Goal: Find specific page/section: Find specific page/section

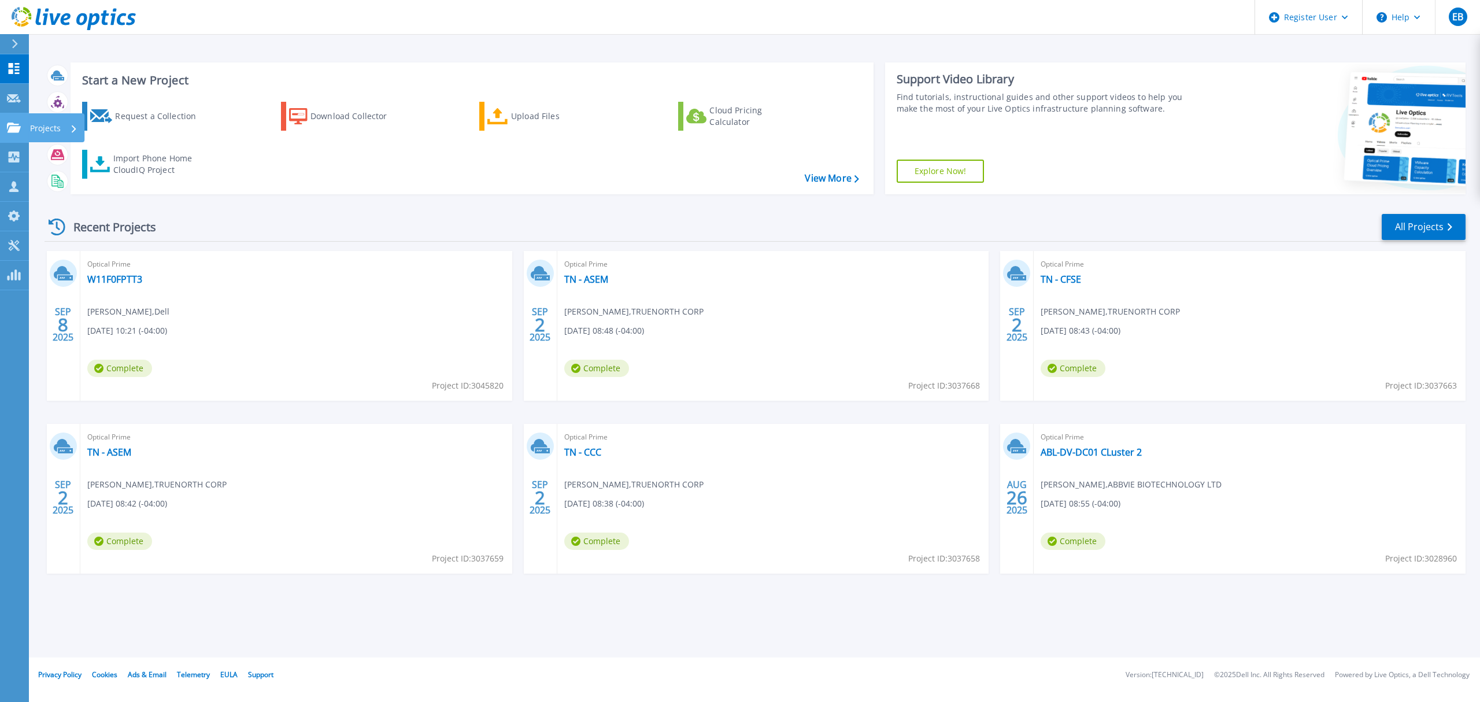
click at [51, 121] on p "Projects" at bounding box center [45, 128] width 31 height 30
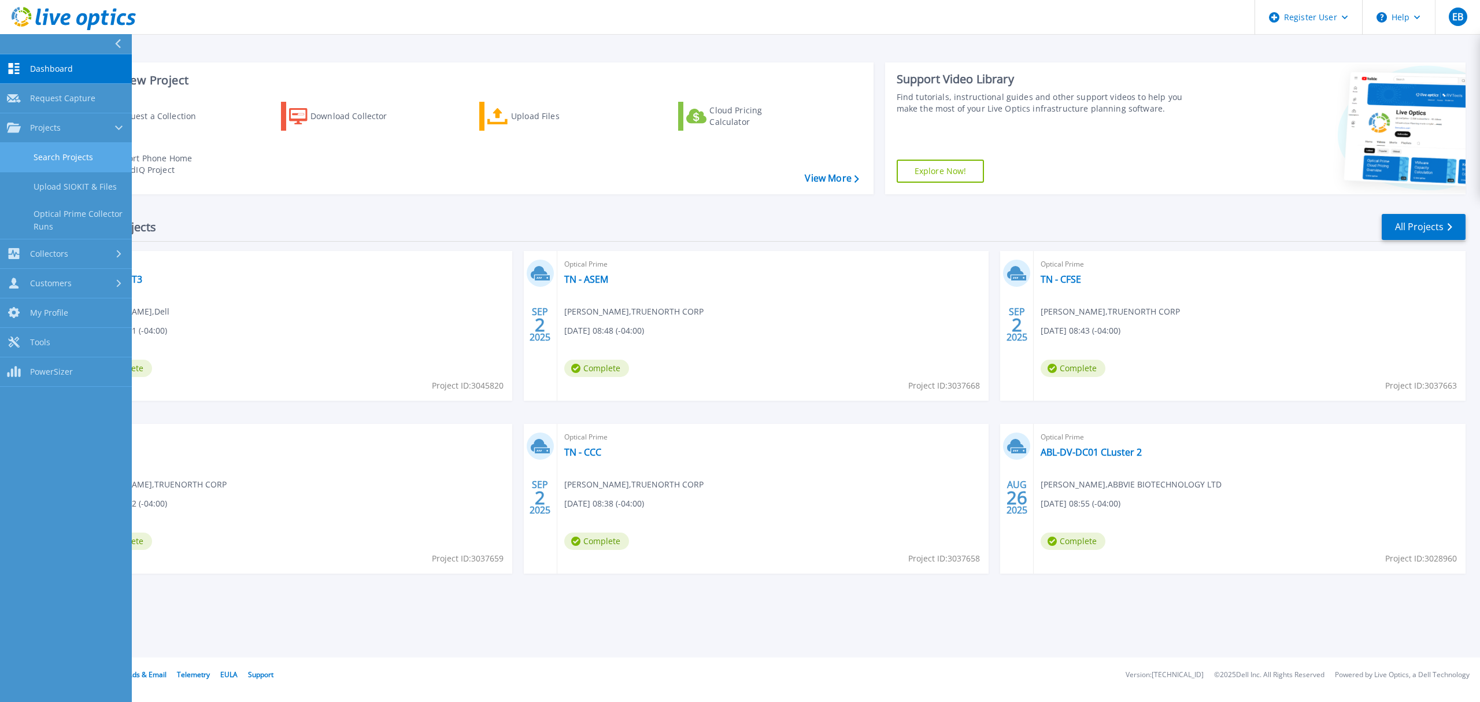
click at [99, 156] on link "Search Projects" at bounding box center [66, 157] width 132 height 29
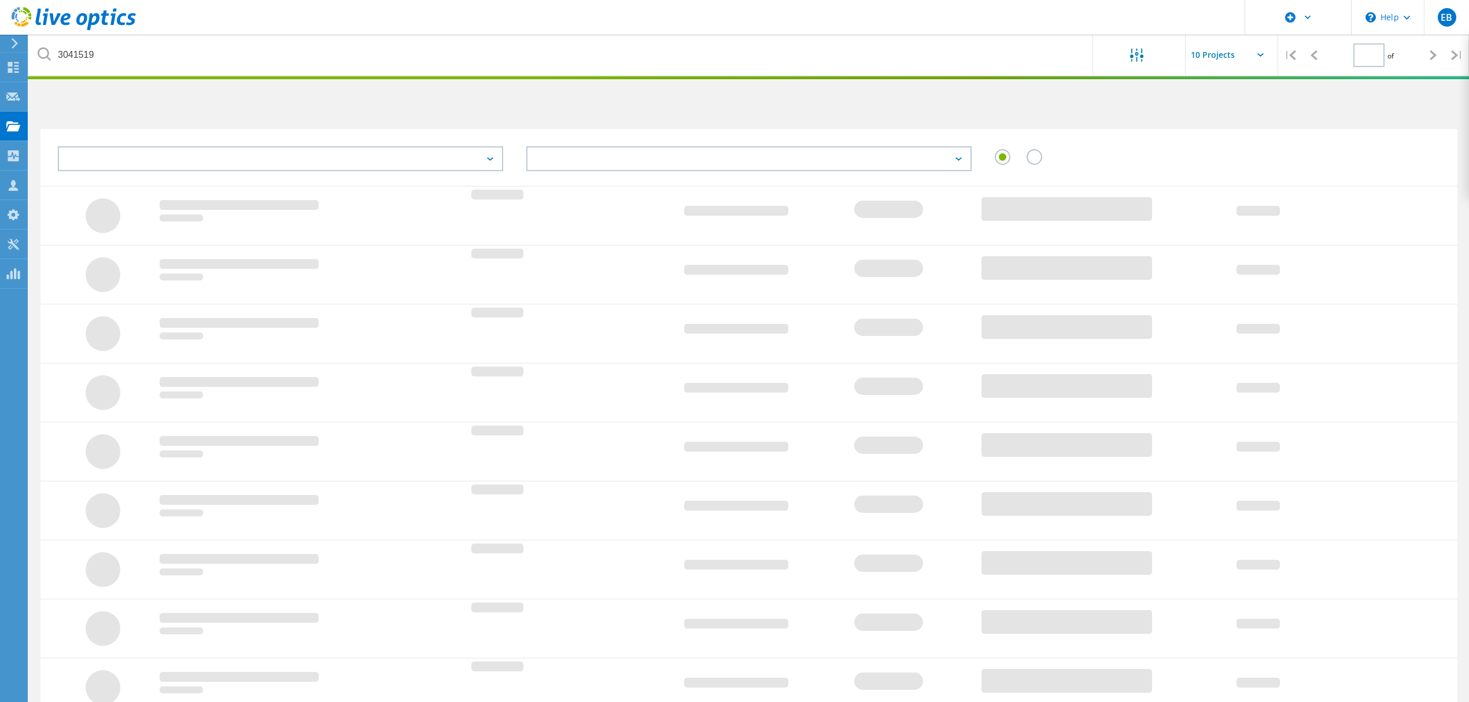
type input "1"
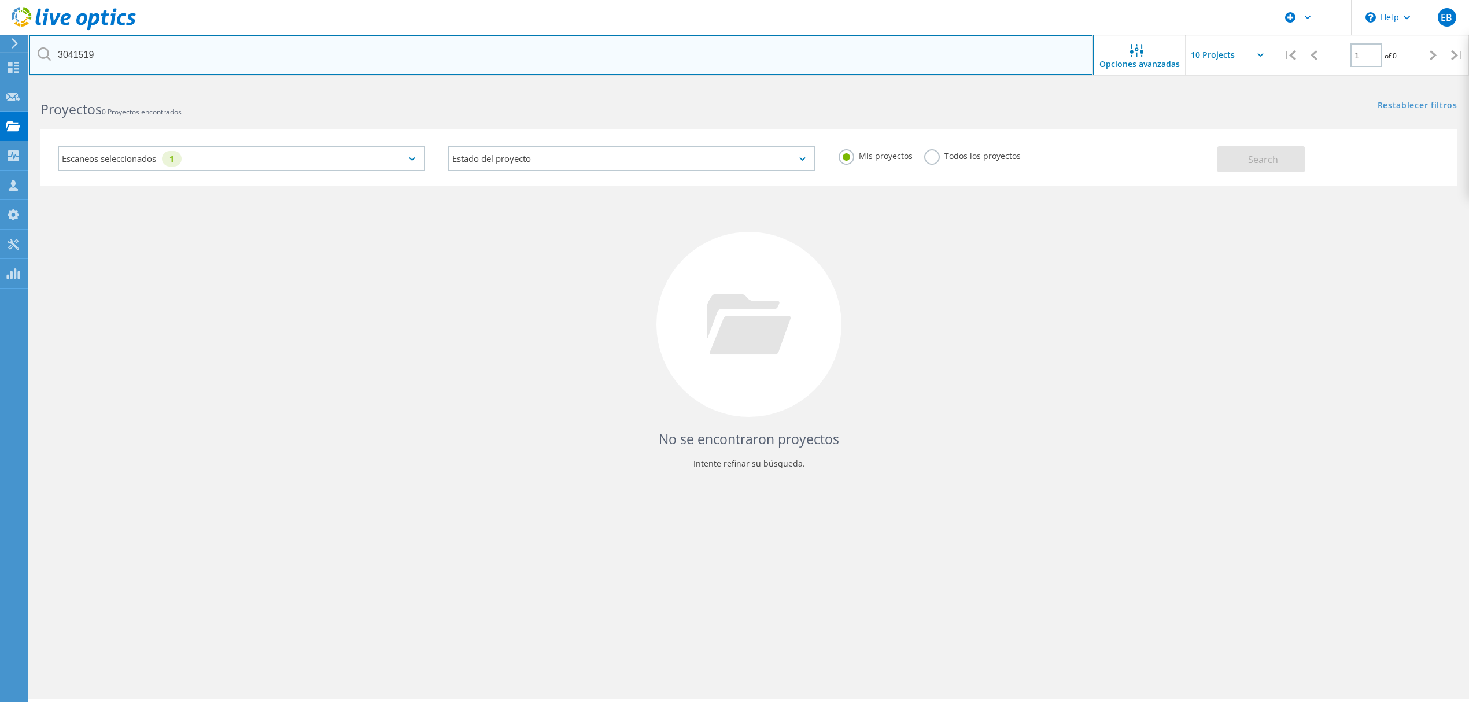
drag, startPoint x: 119, startPoint y: 54, endPoint x: -94, endPoint y: 57, distance: 212.8
click at [0, 57] on html "\n Help Explore Helpful Articles Contact Support EB Usuario de Dell Enlil [PERS…" at bounding box center [734, 367] width 1469 height 734
type input "[PERSON_NAME]"
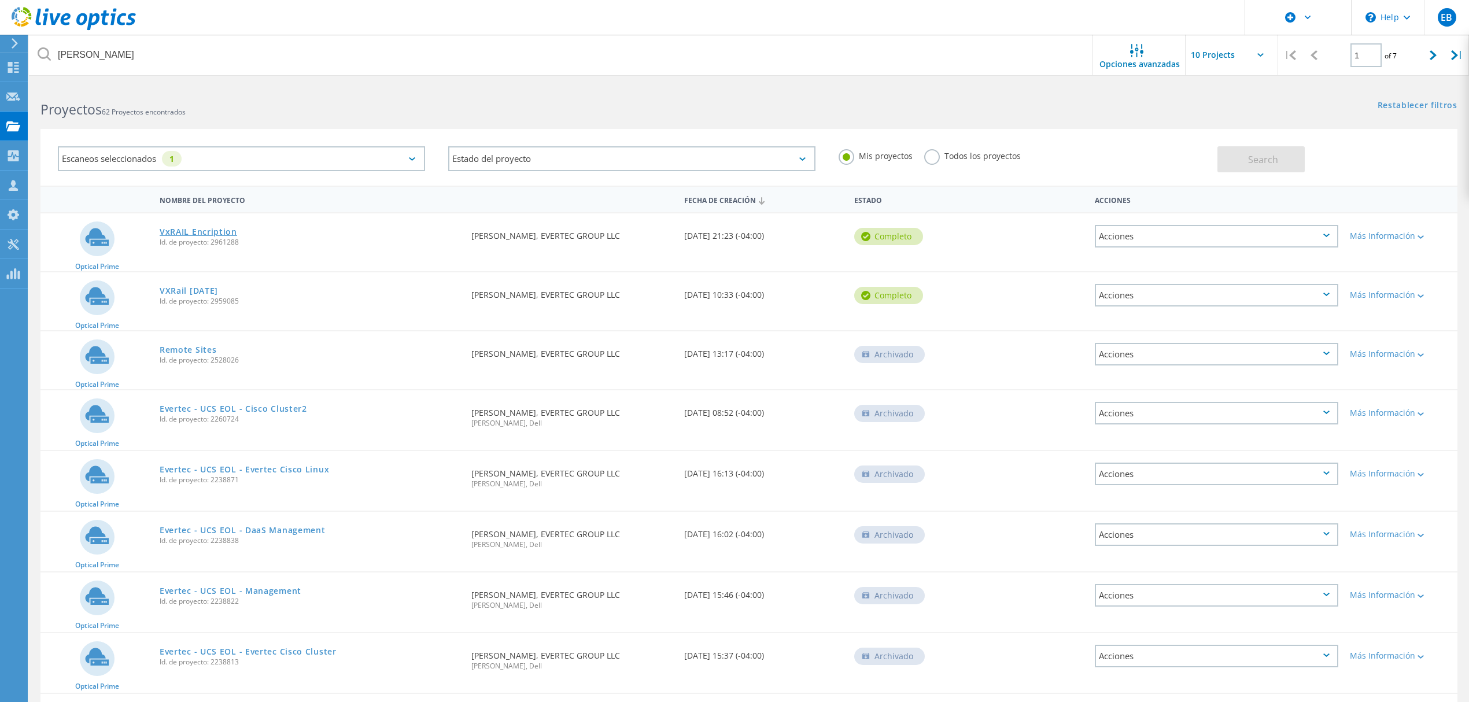
click at [207, 230] on link "VxRAIL Encription" at bounding box center [198, 232] width 77 height 8
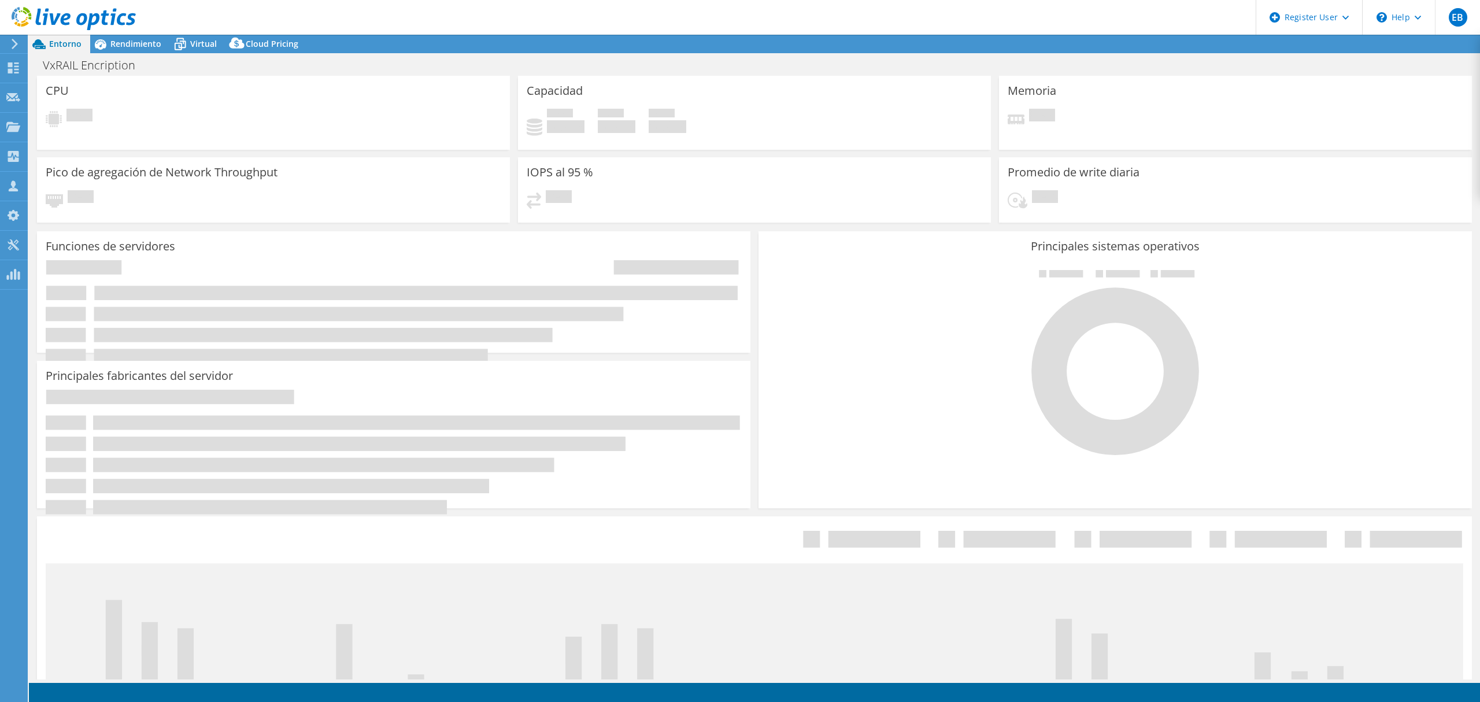
select select "USD"
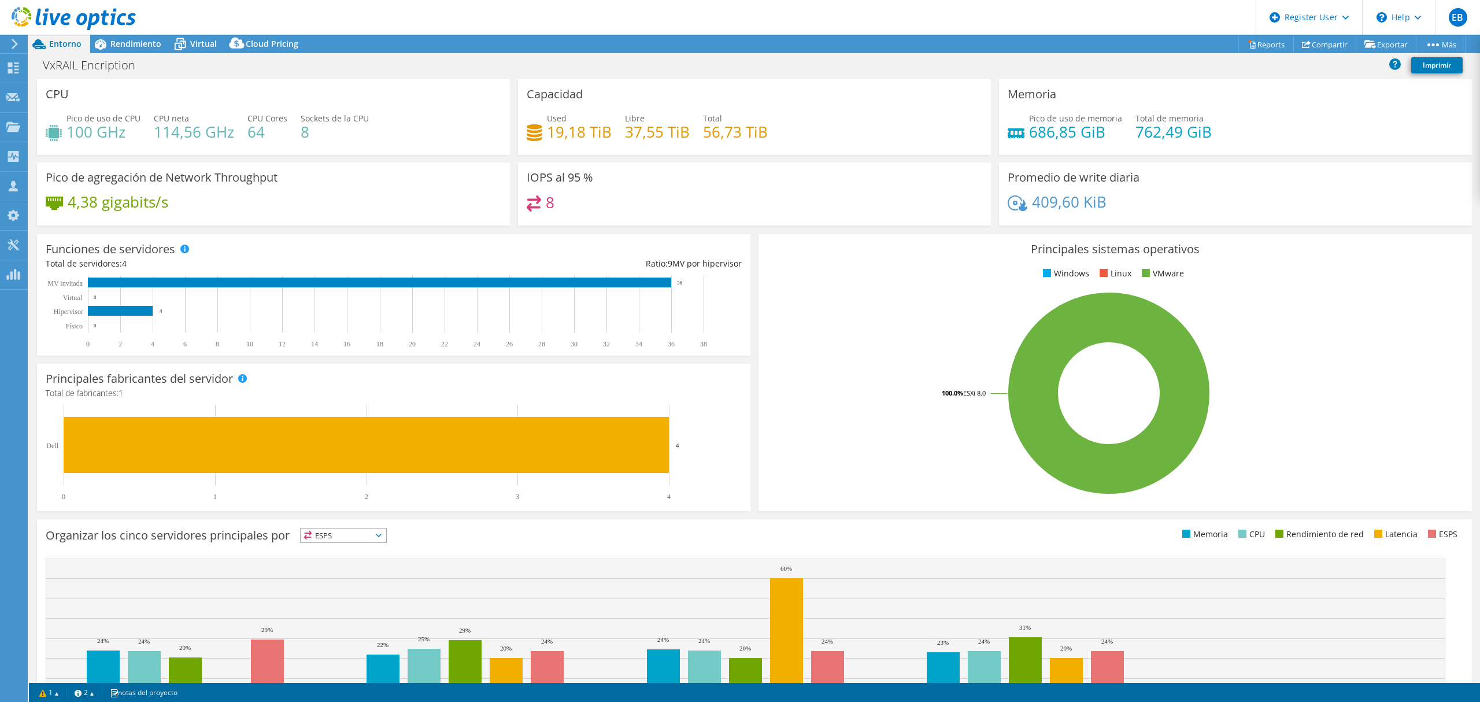
click at [125, 38] on div at bounding box center [68, 19] width 136 height 39
click at [134, 44] on span "Rendimiento" at bounding box center [135, 43] width 51 height 11
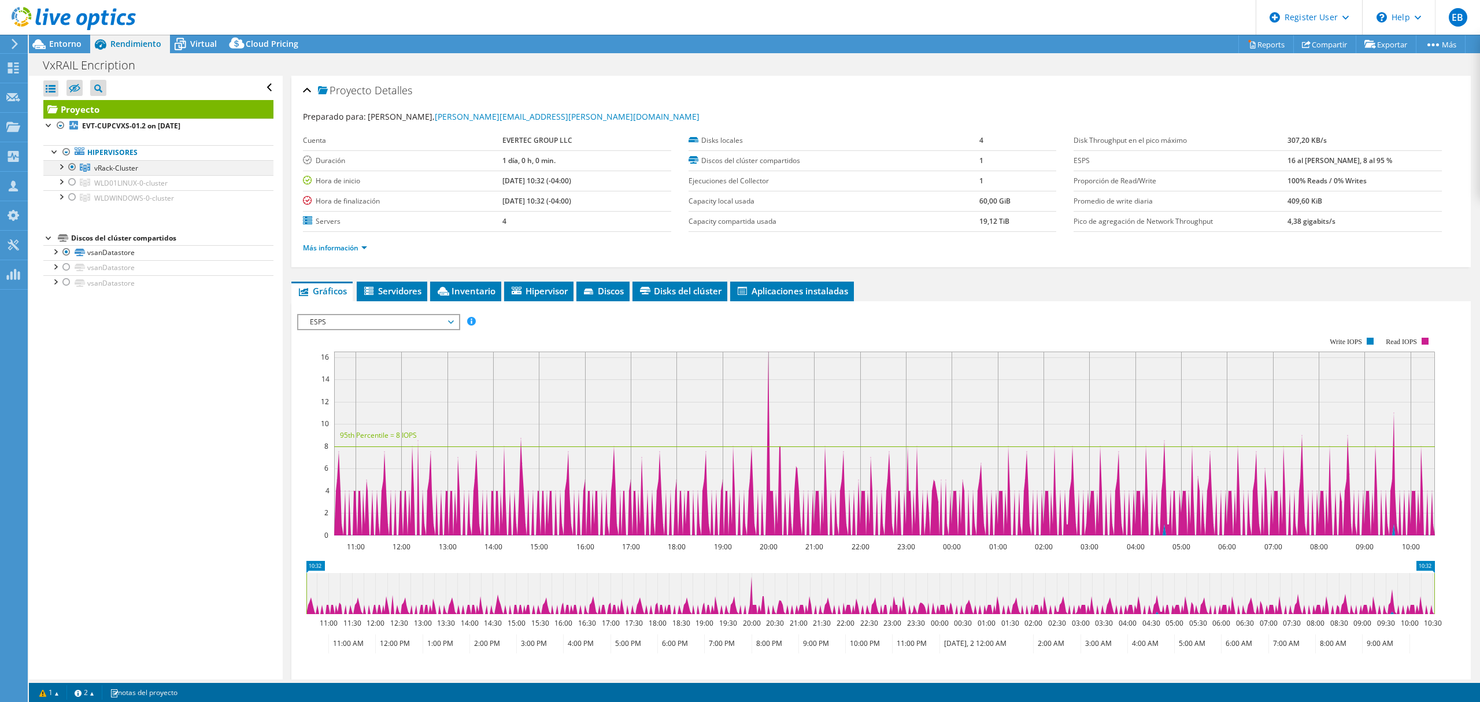
click at [62, 169] on div at bounding box center [61, 166] width 12 height 12
click at [61, 242] on div at bounding box center [61, 242] width 12 height 12
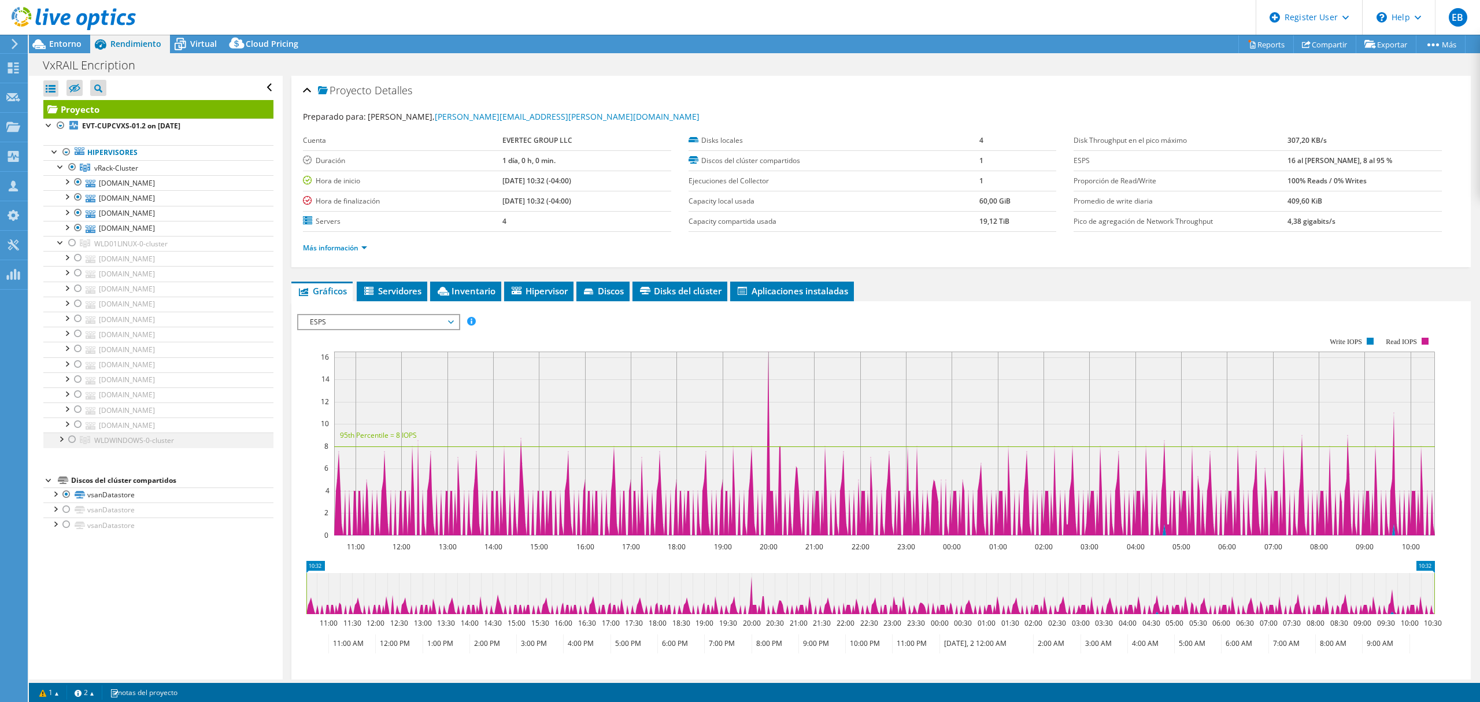
click at [59, 444] on div at bounding box center [61, 439] width 12 height 12
click at [202, 43] on span "Virtual" at bounding box center [203, 43] width 27 height 11
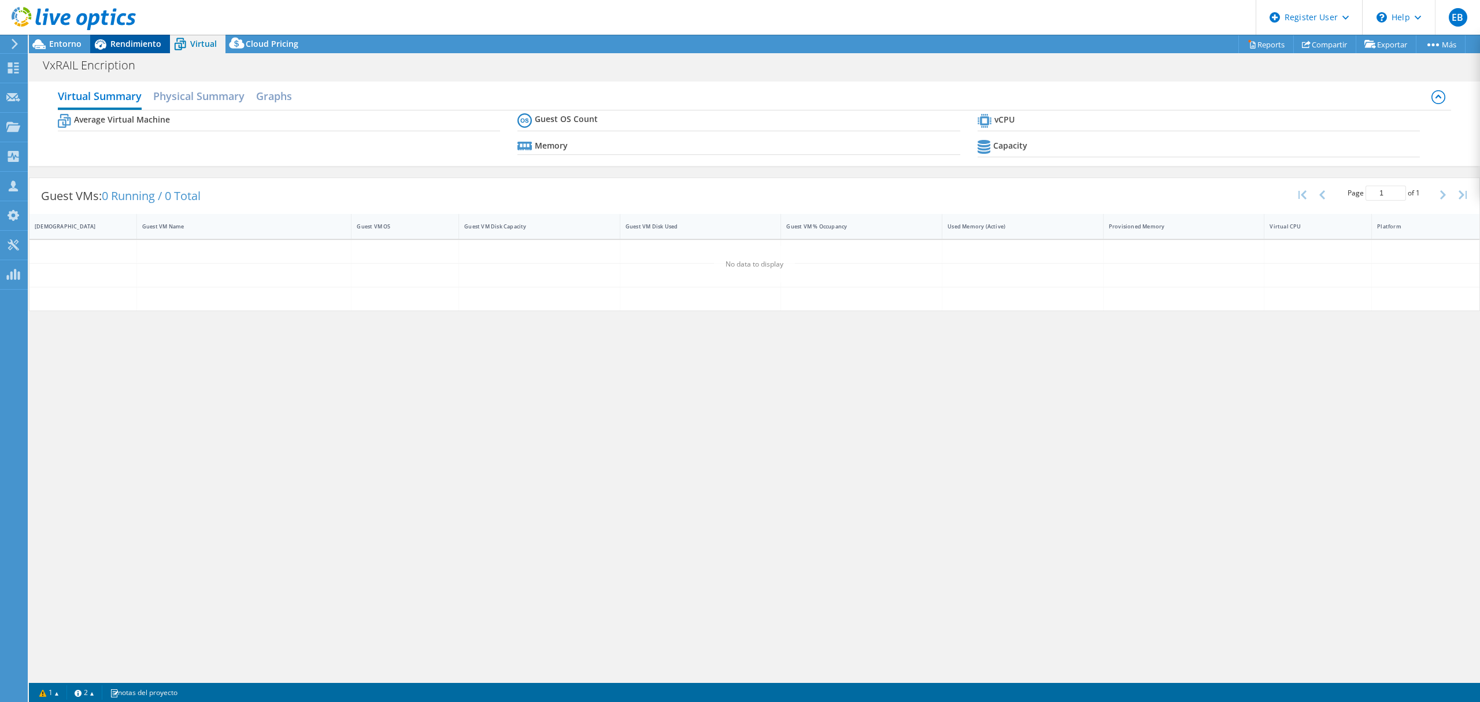
click at [134, 44] on span "Rendimiento" at bounding box center [135, 43] width 51 height 11
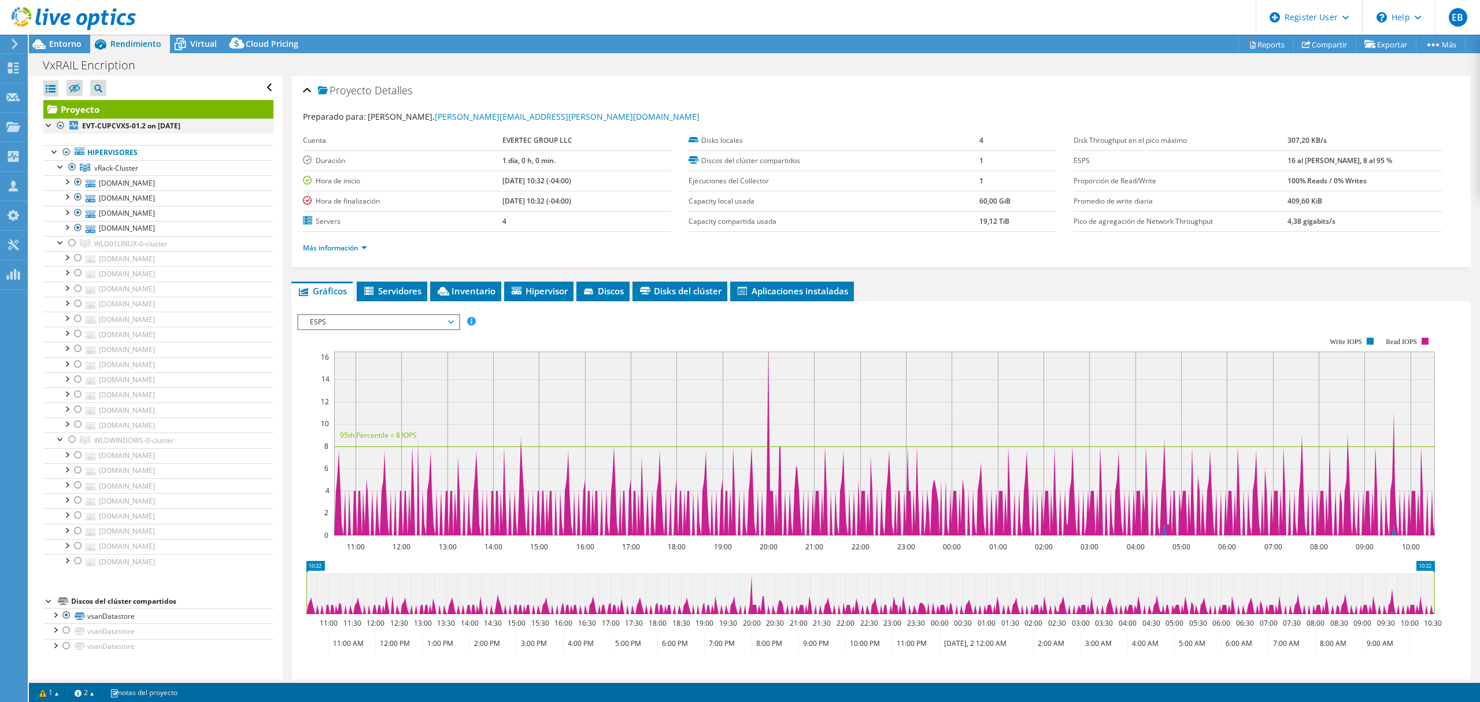
click at [58, 124] on div at bounding box center [61, 126] width 12 height 14
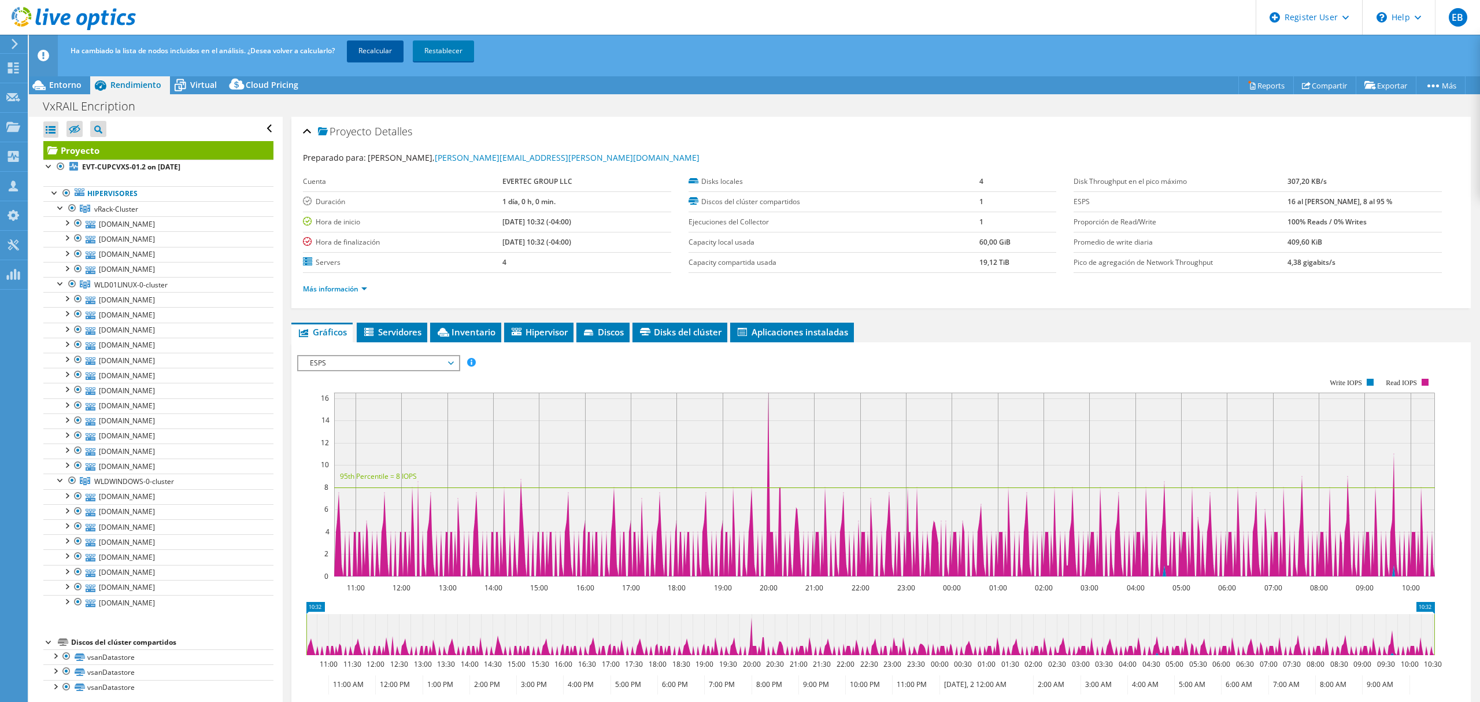
click at [374, 45] on link "Recalcular" at bounding box center [375, 50] width 57 height 21
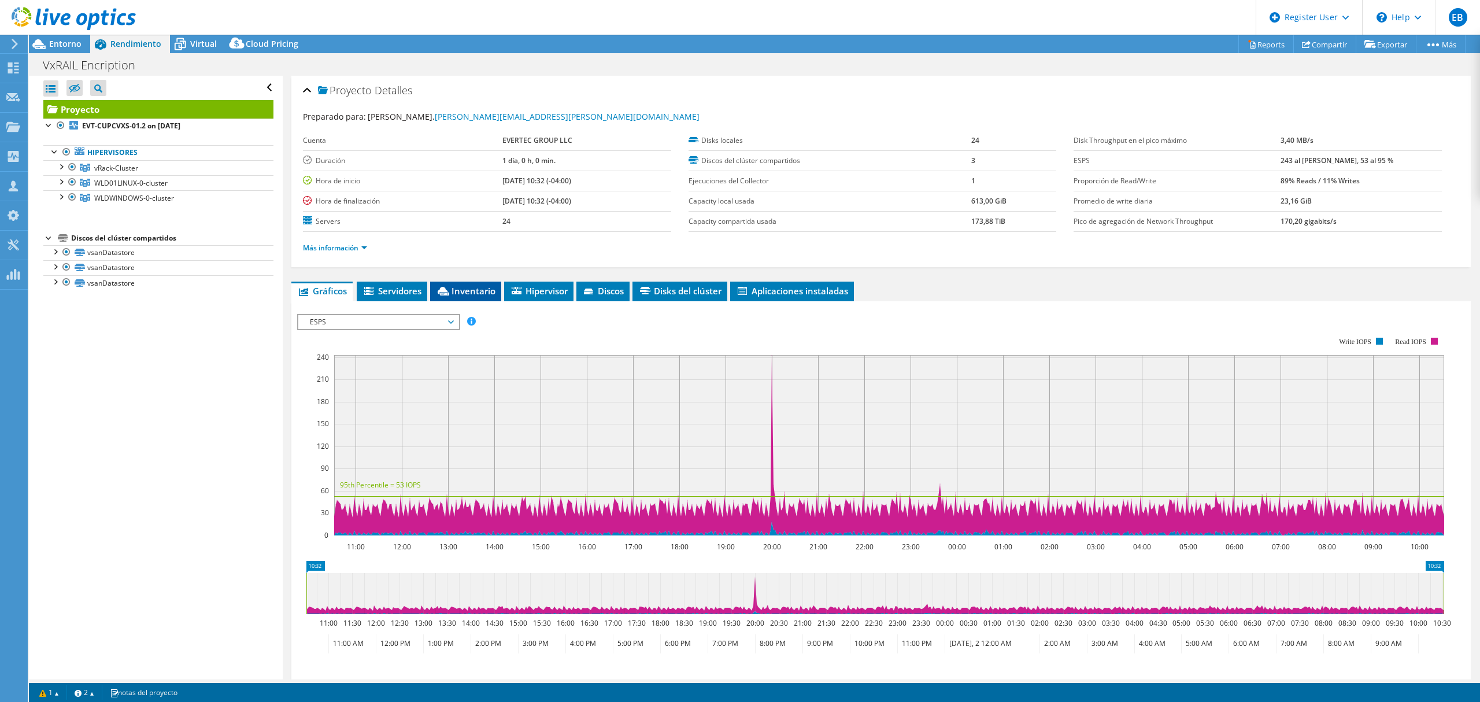
click at [470, 291] on span "Inventario" at bounding box center [466, 291] width 60 height 12
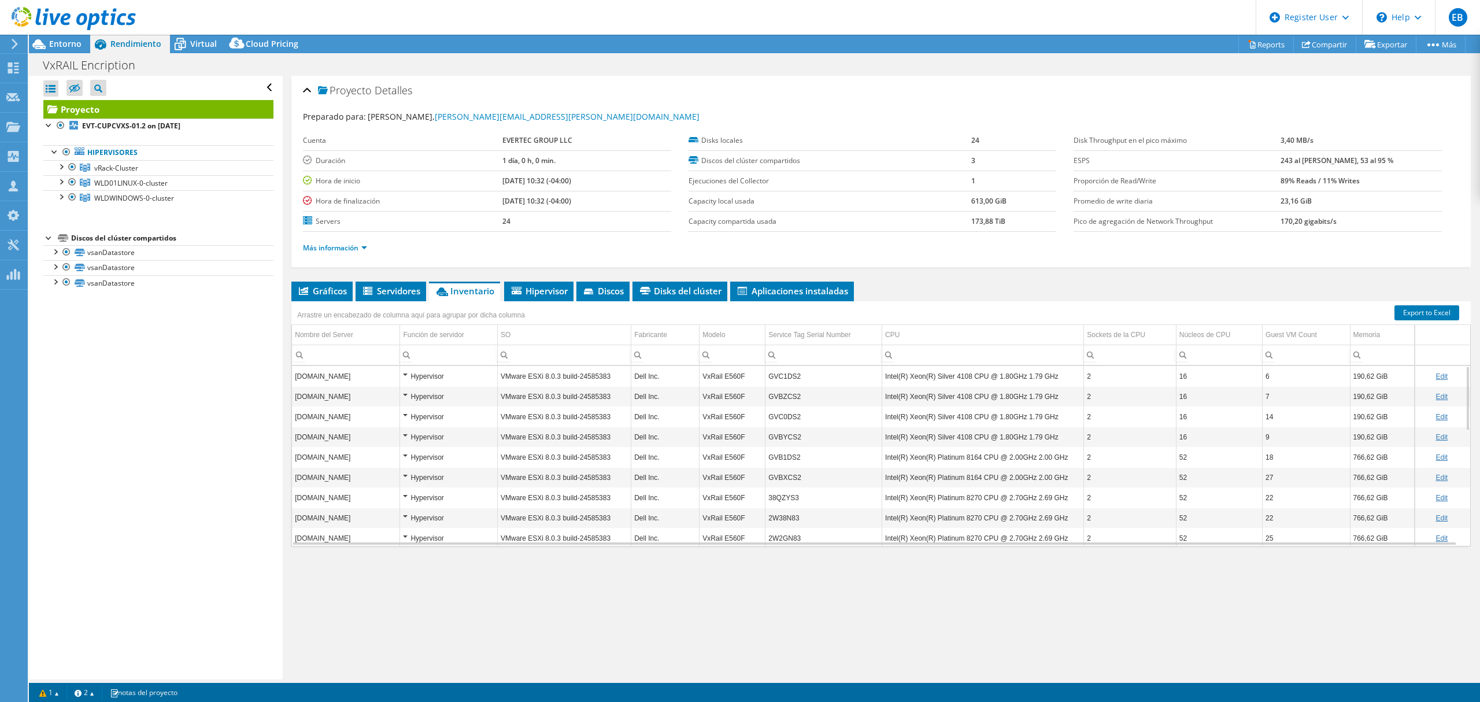
click at [725, 378] on td "VxRail E560F" at bounding box center [733, 376] width 66 height 20
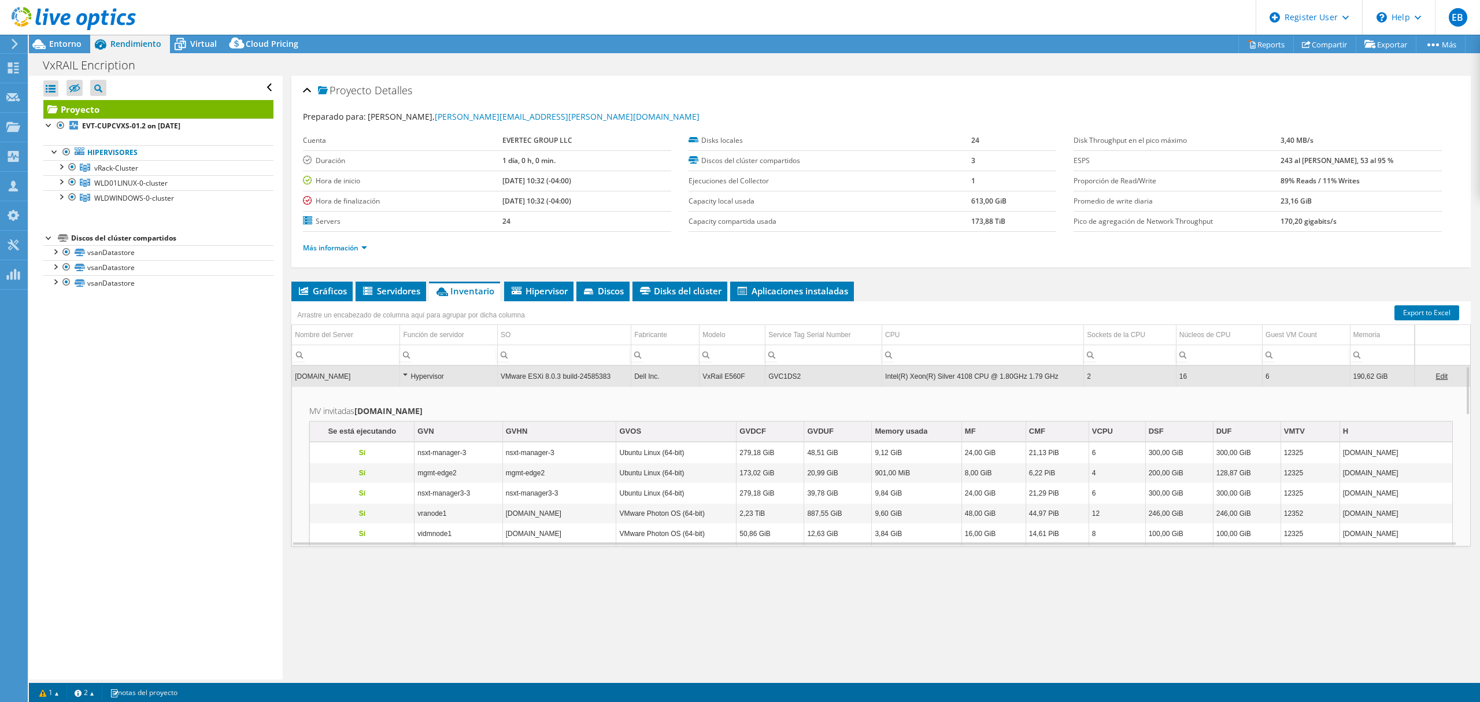
click at [727, 378] on td "VxRail E560F" at bounding box center [733, 376] width 66 height 20
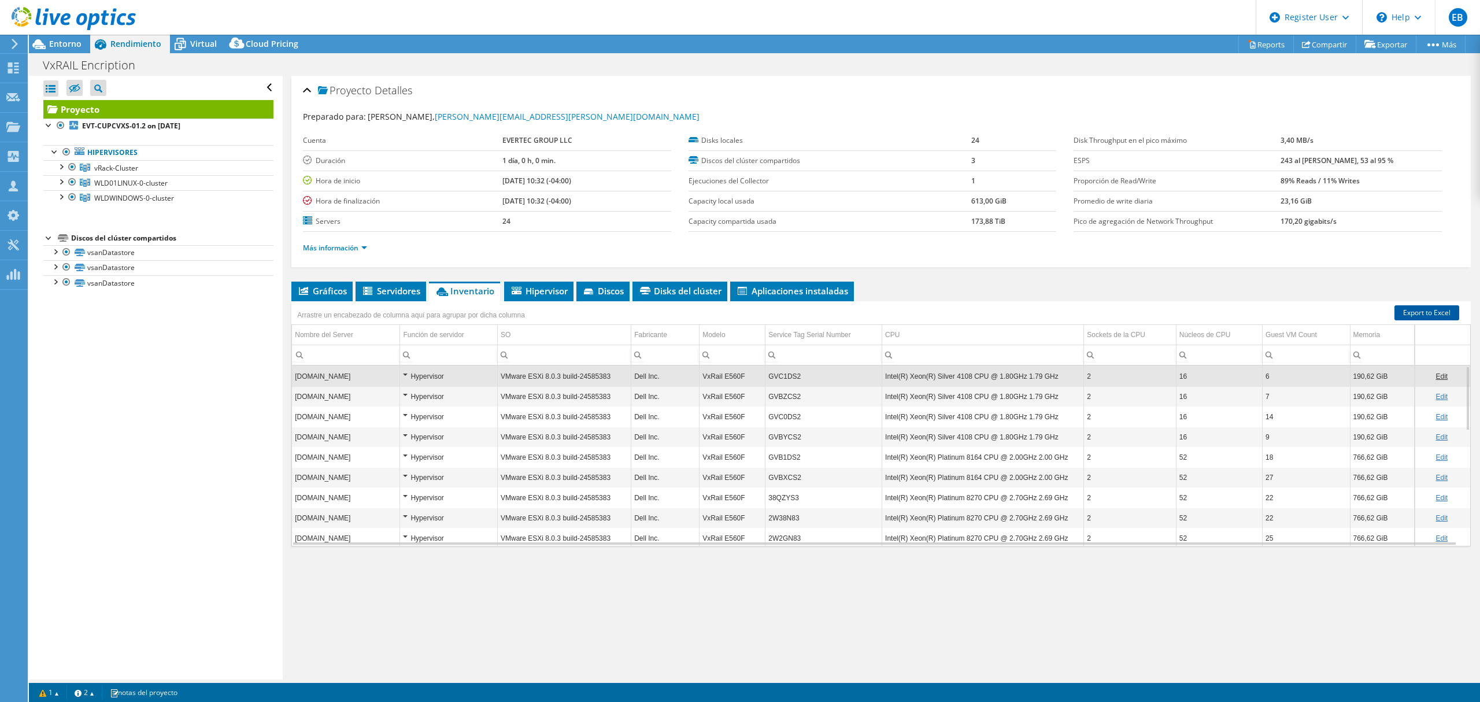
click at [1408, 312] on link "Export to Excel" at bounding box center [1427, 312] width 65 height 15
click at [70, 181] on div at bounding box center [73, 182] width 12 height 14
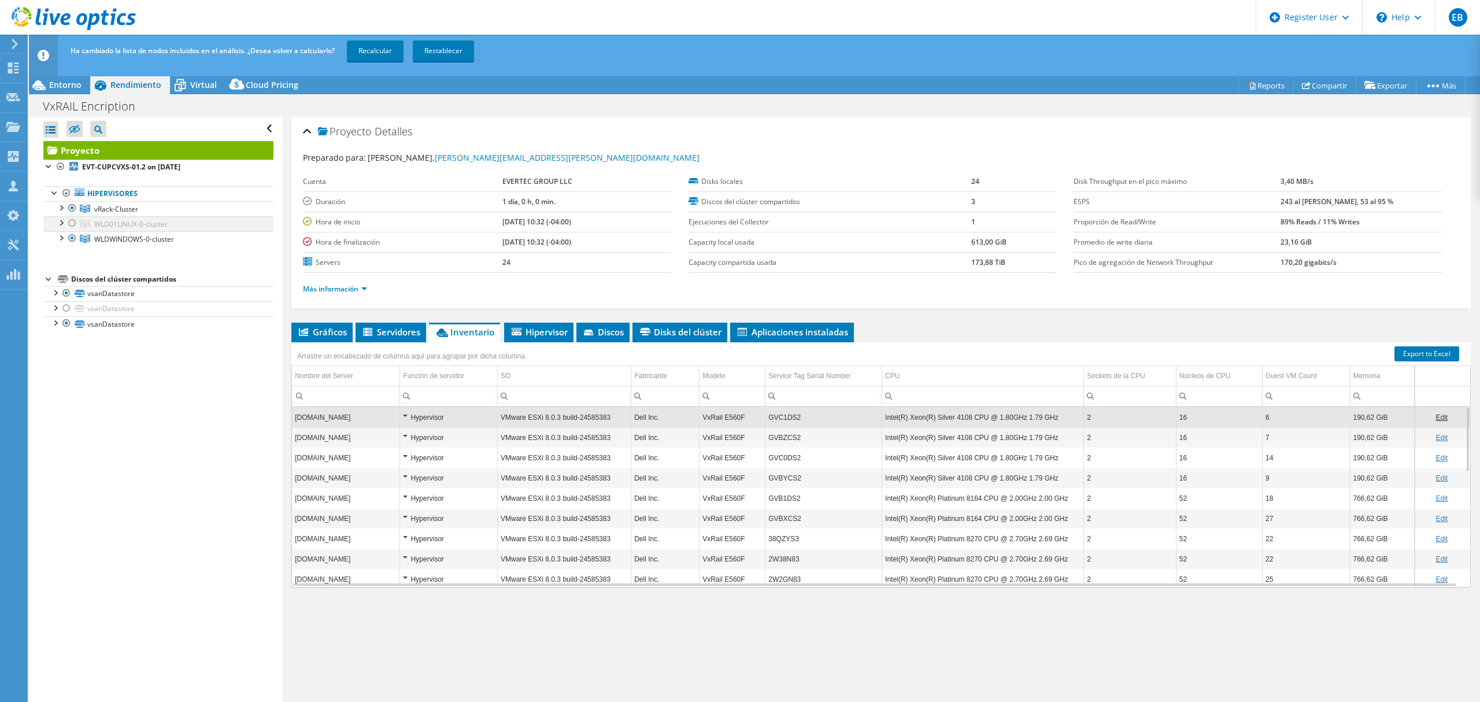
click at [67, 223] on div at bounding box center [73, 223] width 12 height 14
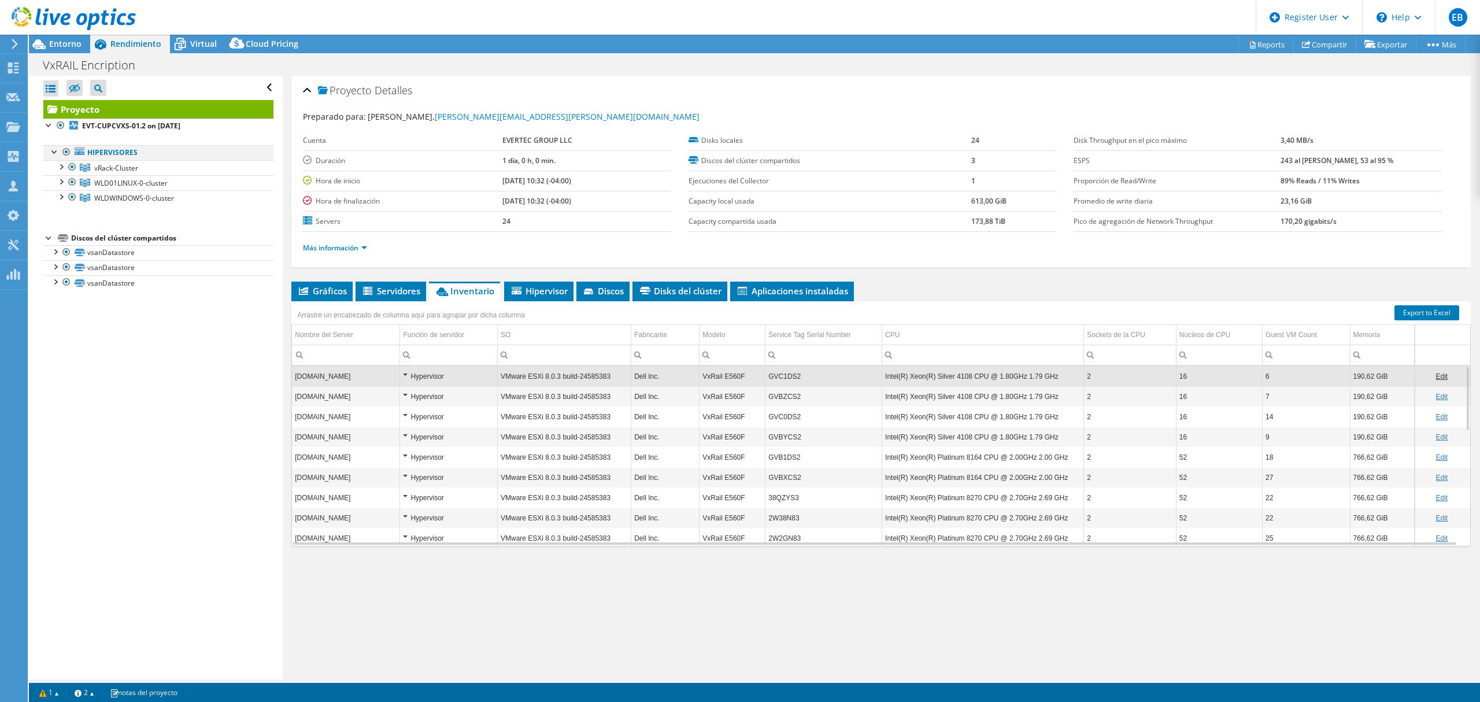
click at [56, 155] on div at bounding box center [55, 151] width 12 height 12
click at [534, 285] on li "Hipervisor" at bounding box center [538, 292] width 69 height 20
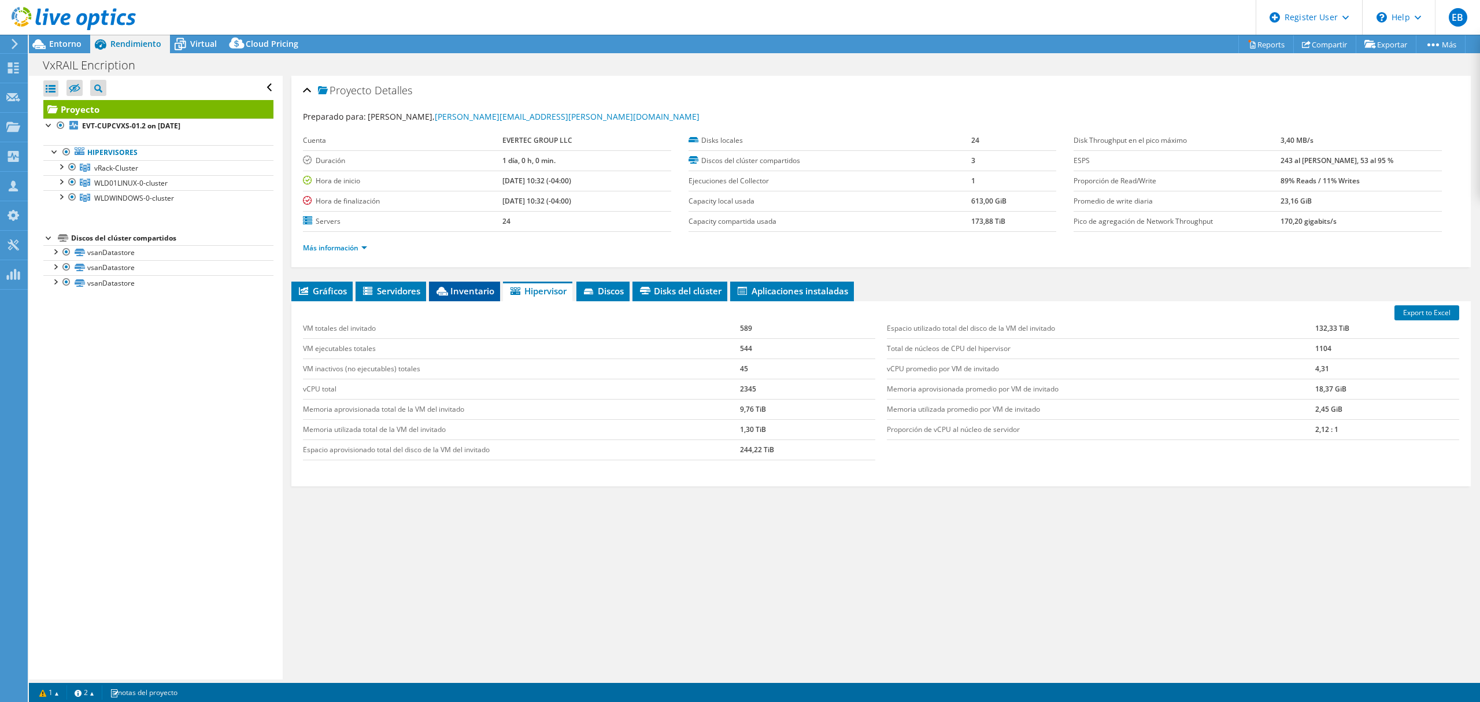
click at [465, 297] on span "Inventario" at bounding box center [465, 291] width 60 height 12
